Goal: Task Accomplishment & Management: Manage account settings

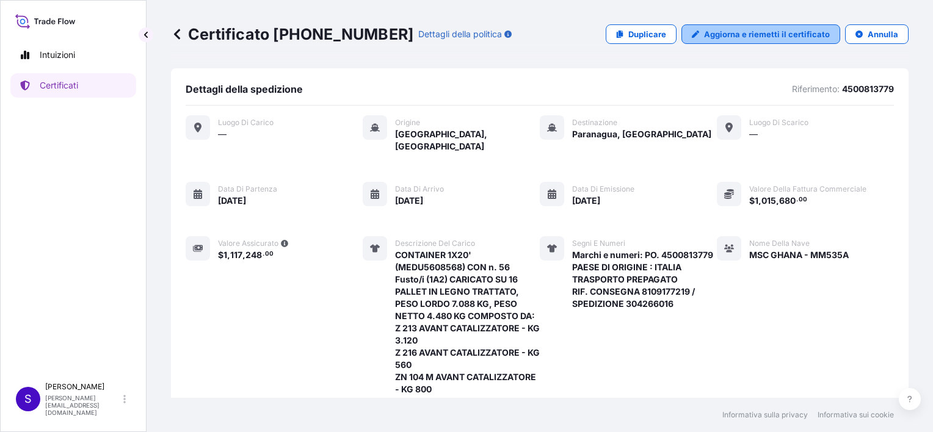
click at [715, 30] on p "Aggiorna e riemetti il certificato" at bounding box center [767, 34] width 126 height 12
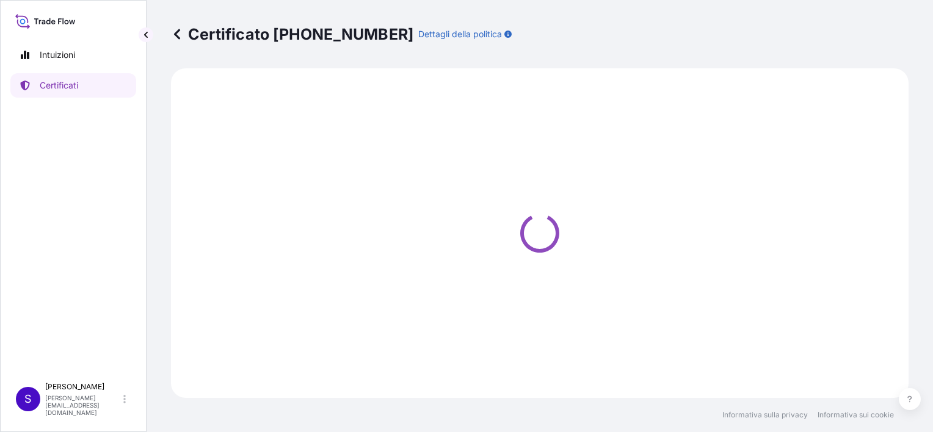
select select "Sea"
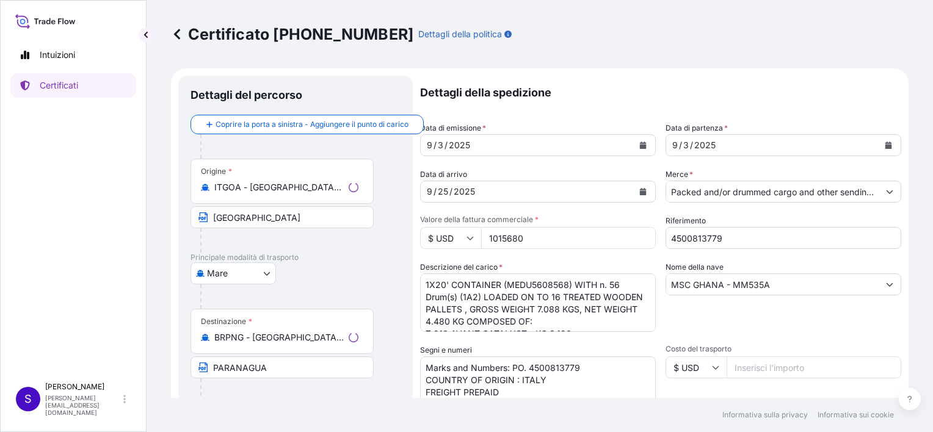
select select "32017"
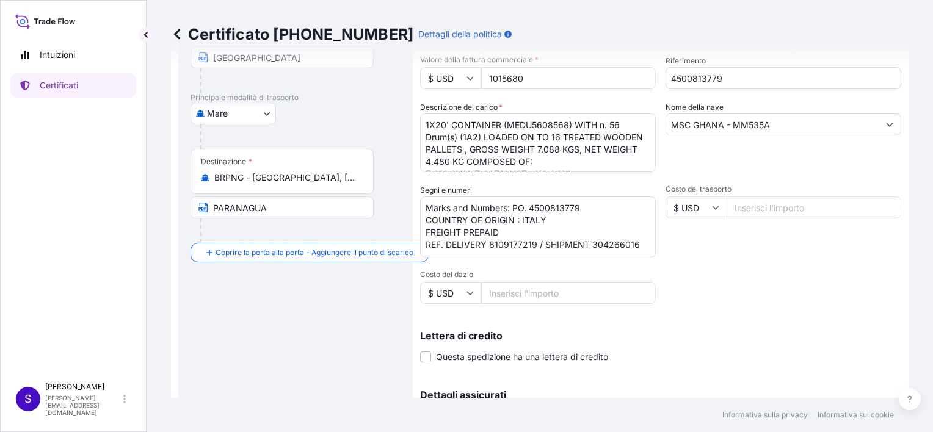
scroll to position [300, 0]
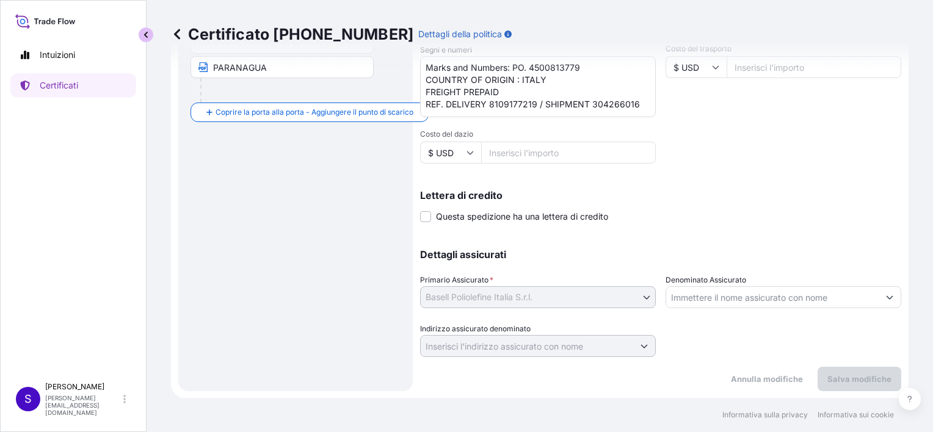
click at [139, 32] on button "button" at bounding box center [146, 34] width 15 height 15
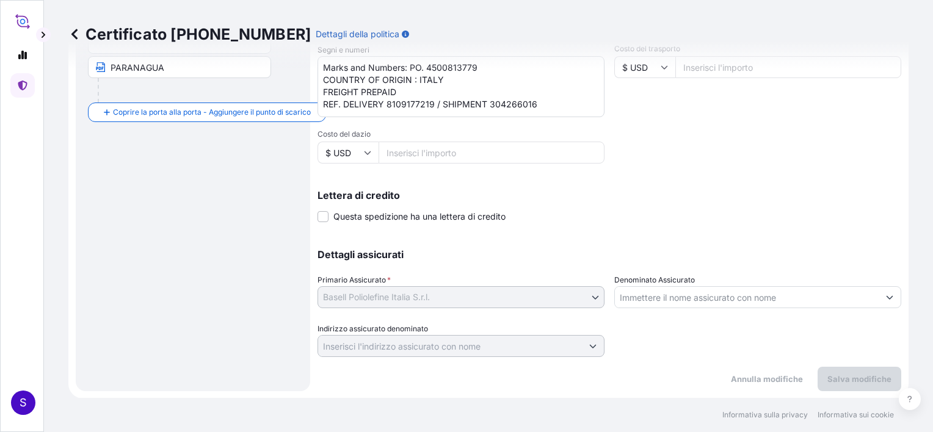
scroll to position [0, 0]
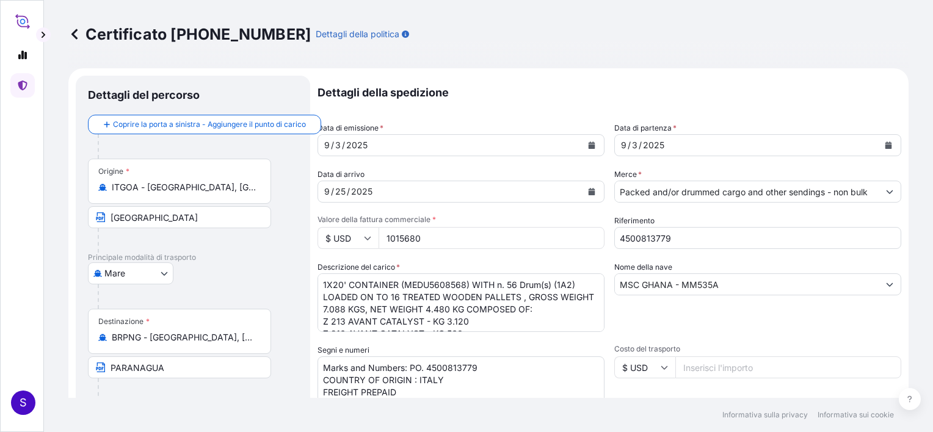
click at [429, 191] on div "[DATE]" at bounding box center [450, 192] width 264 height 22
click at [808, 234] on input "4500813779" at bounding box center [757, 238] width 287 height 22
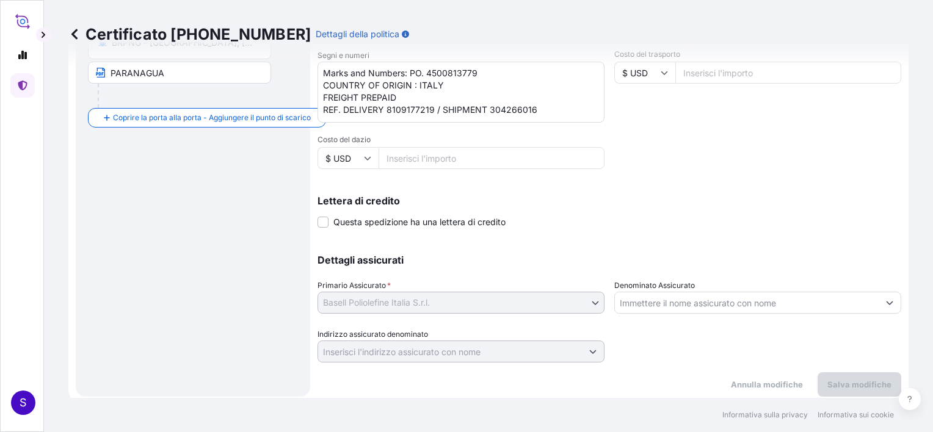
scroll to position [300, 0]
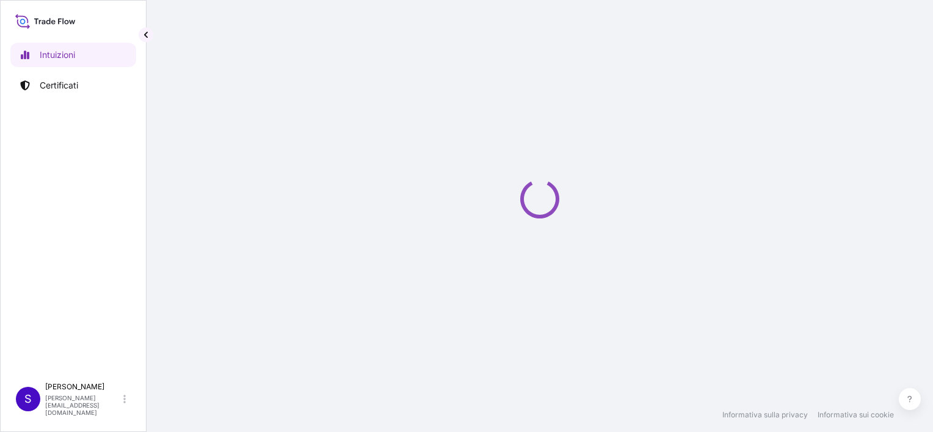
select select "2025"
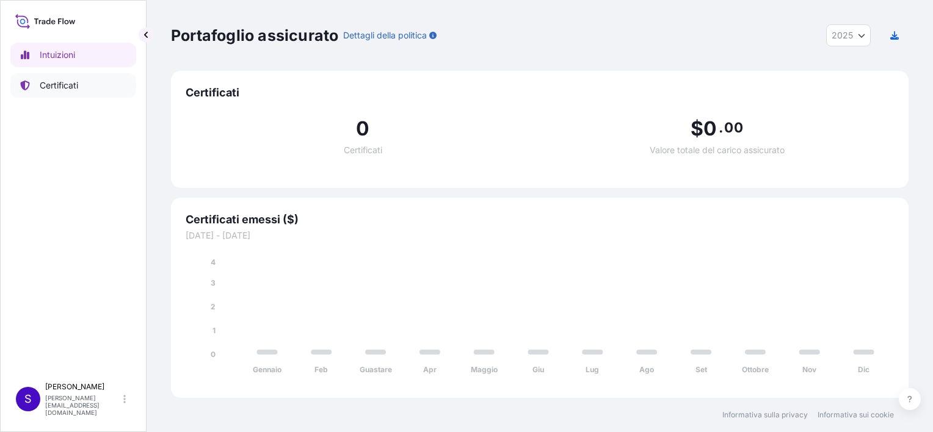
click at [67, 84] on p "Certificati" at bounding box center [59, 85] width 38 height 12
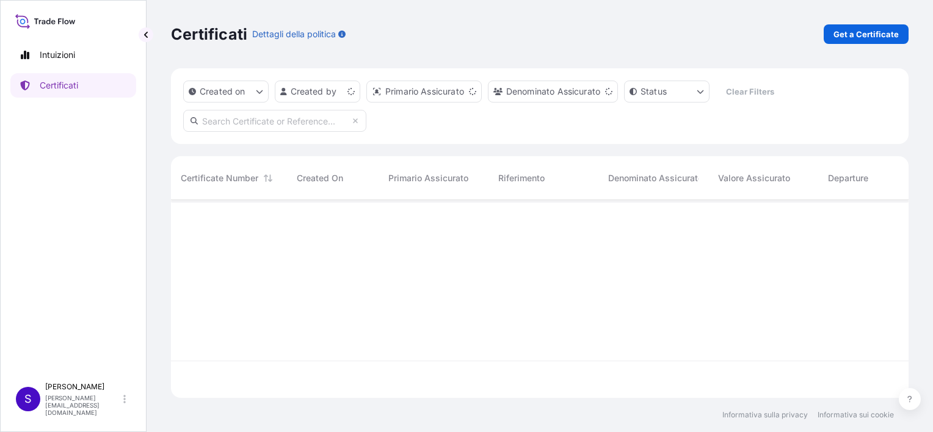
scroll to position [195, 728]
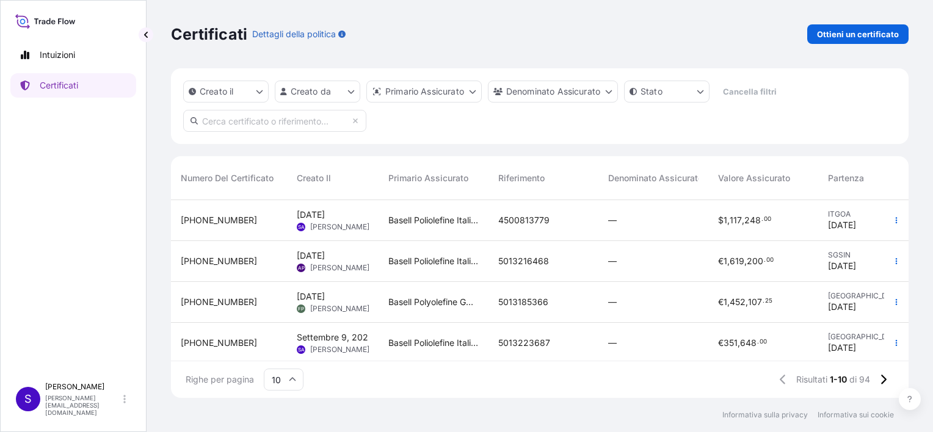
click at [324, 223] on span "[PERSON_NAME]" at bounding box center [339, 227] width 59 height 10
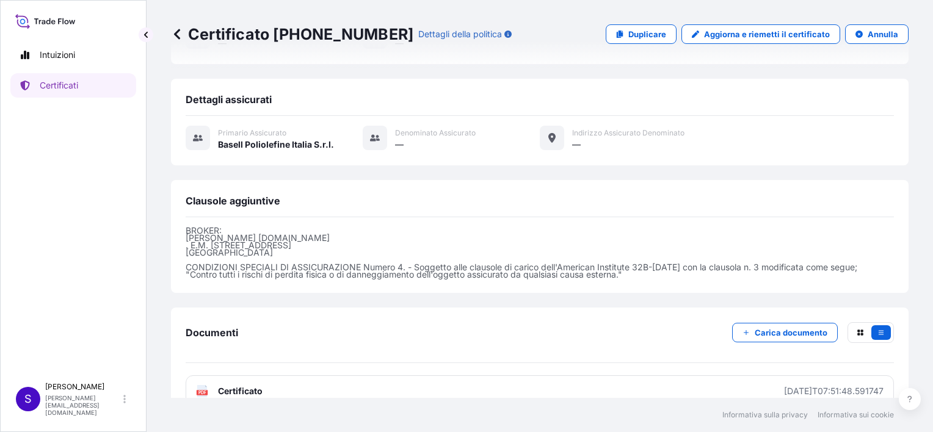
scroll to position [409, 0]
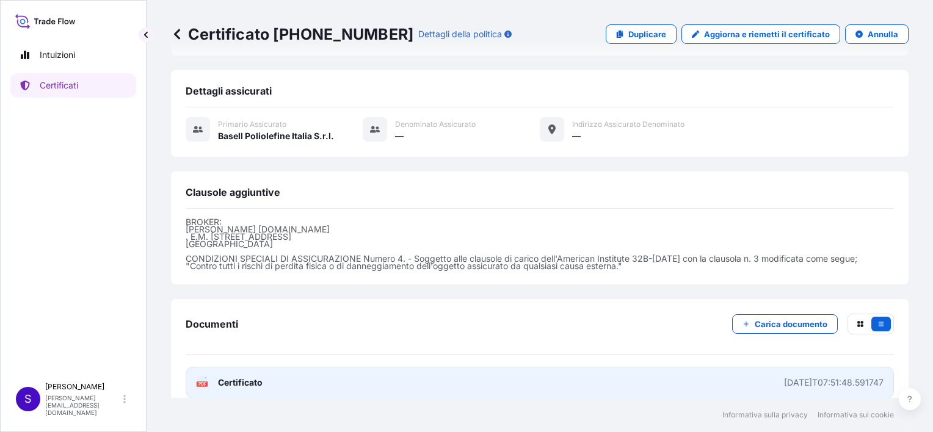
click at [243, 377] on span "Certificato" at bounding box center [240, 383] width 45 height 12
